Goal: Task Accomplishment & Management: Manage account settings

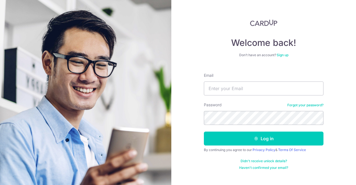
type input "[EMAIL_ADDRESS][DOMAIN_NAME]"
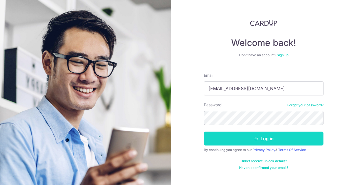
click at [234, 142] on button "Log in" at bounding box center [263, 138] width 119 height 14
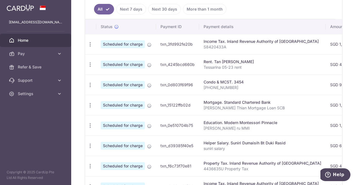
scroll to position [153, 0]
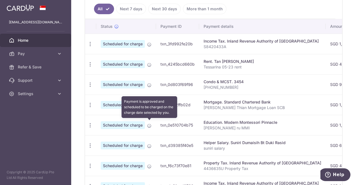
click at [147, 123] on icon at bounding box center [149, 125] width 4 height 4
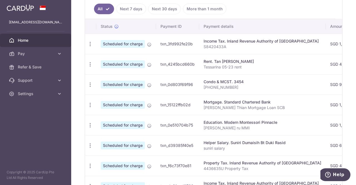
click at [212, 119] on div "Education. Modern Montessori Pinnacle" at bounding box center [262, 122] width 118 height 6
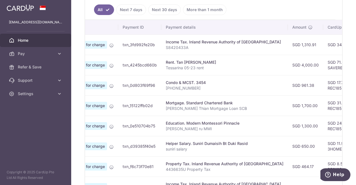
scroll to position [0, 0]
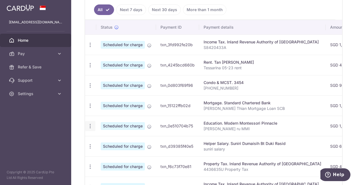
click at [90, 123] on icon "button" at bounding box center [90, 126] width 6 height 6
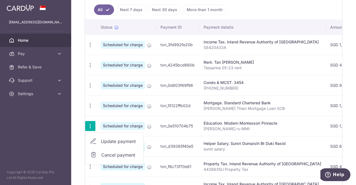
click at [113, 139] on span "Update payment" at bounding box center [120, 141] width 38 height 7
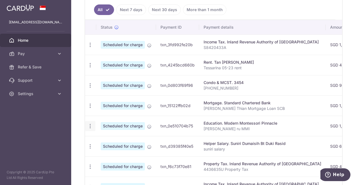
radio input "true"
type input "1,300.00"
type input "[DATE]"
type input "lee xin ru MMI"
type input "REC185"
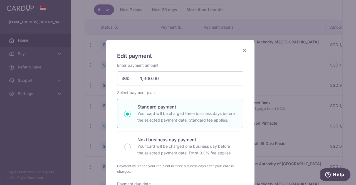
click at [243, 51] on icon "Close" at bounding box center [244, 50] width 7 height 7
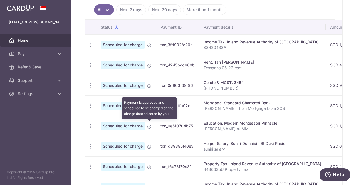
click at [149, 125] on icon at bounding box center [149, 126] width 4 height 4
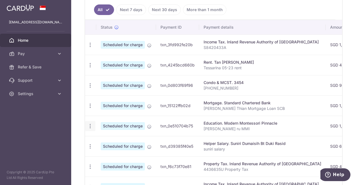
click at [89, 124] on icon "button" at bounding box center [90, 126] width 6 height 6
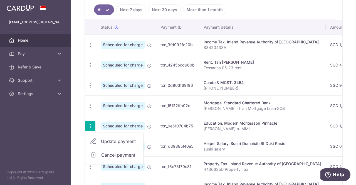
scroll to position [0, 7]
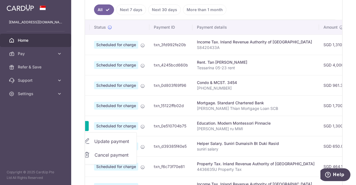
click at [134, 106] on span "Scheduled for charge" at bounding box center [116, 106] width 44 height 8
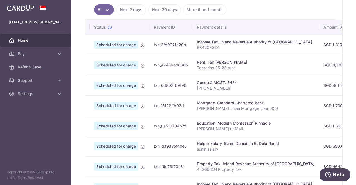
scroll to position [0, 0]
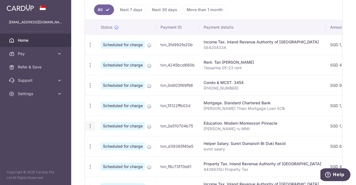
click at [89, 123] on icon "button" at bounding box center [90, 126] width 6 height 6
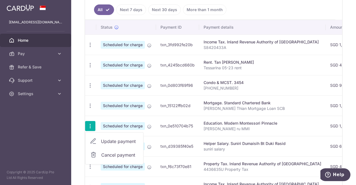
click at [119, 151] on span "Cancel payment" at bounding box center [119, 154] width 37 height 7
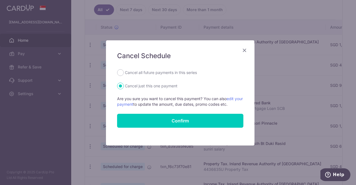
click at [136, 73] on label "Cancel all future payments in this series" at bounding box center [161, 72] width 72 height 7
click at [124, 73] on input "Cancel all future payments in this series" at bounding box center [120, 72] width 7 height 7
radio input "true"
click at [242, 49] on icon "Close" at bounding box center [244, 50] width 7 height 7
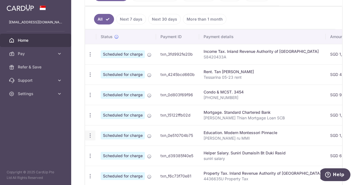
click at [86, 131] on div "Update payment Cancel payment" at bounding box center [90, 135] width 10 height 10
click at [91, 134] on icon "button" at bounding box center [90, 136] width 6 height 6
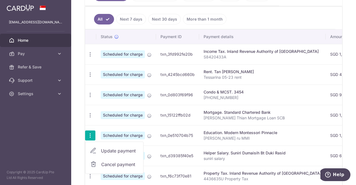
click at [107, 161] on span "Cancel payment" at bounding box center [119, 164] width 37 height 7
radio input "true"
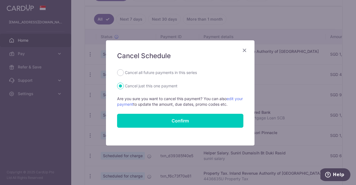
click at [137, 72] on label "Cancel all future payments in this series" at bounding box center [161, 72] width 72 height 7
click at [124, 72] on input "Cancel all future payments in this series" at bounding box center [120, 72] width 7 height 7
radio input "true"
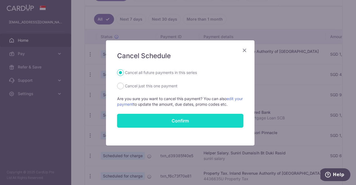
click at [178, 119] on button "Confirm" at bounding box center [180, 121] width 126 height 14
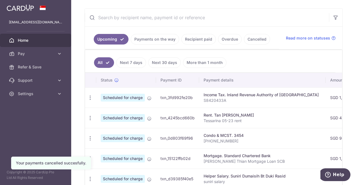
scroll to position [153, 0]
